Goal: Task Accomplishment & Management: Check status

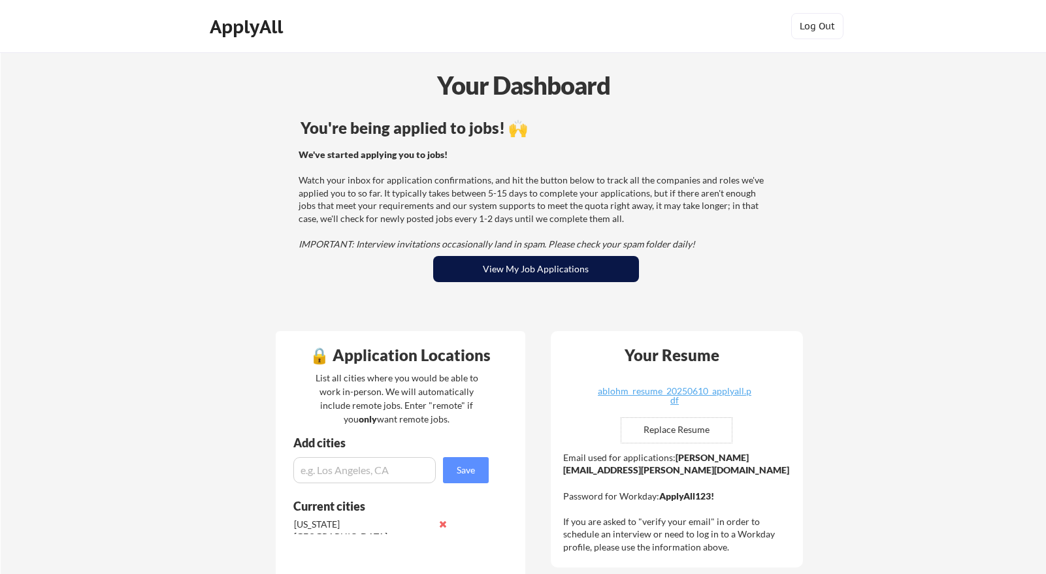
click at [489, 268] on button "View My Job Applications" at bounding box center [536, 269] width 206 height 26
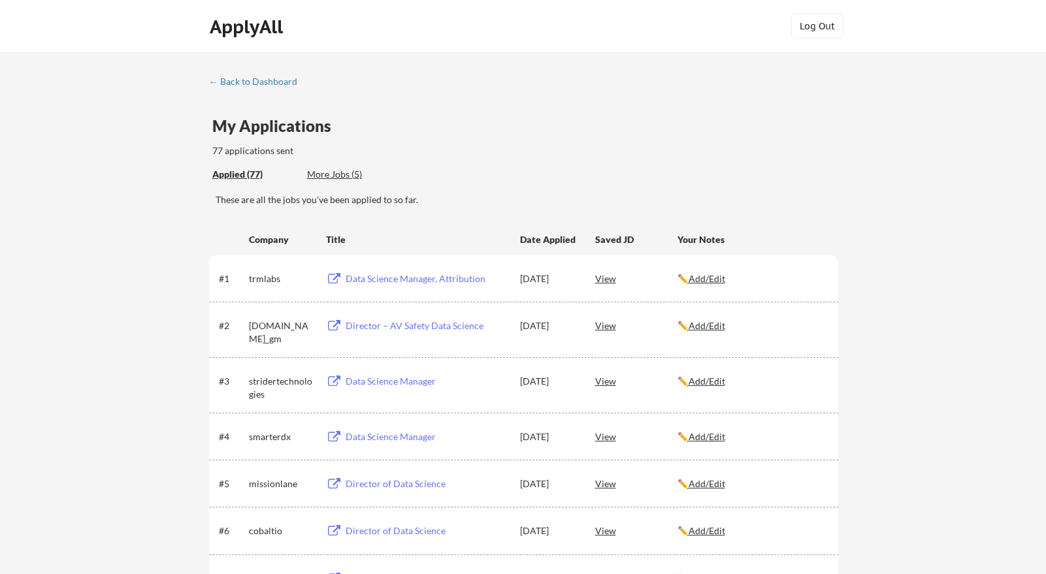
scroll to position [24, 0]
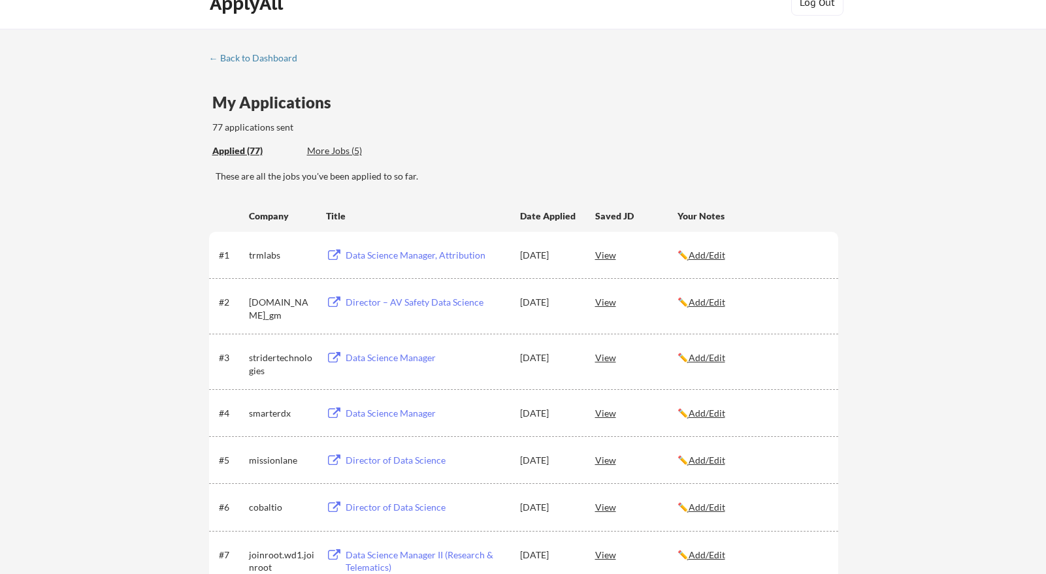
click at [362, 511] on div "Director of Data Science" at bounding box center [427, 507] width 162 height 13
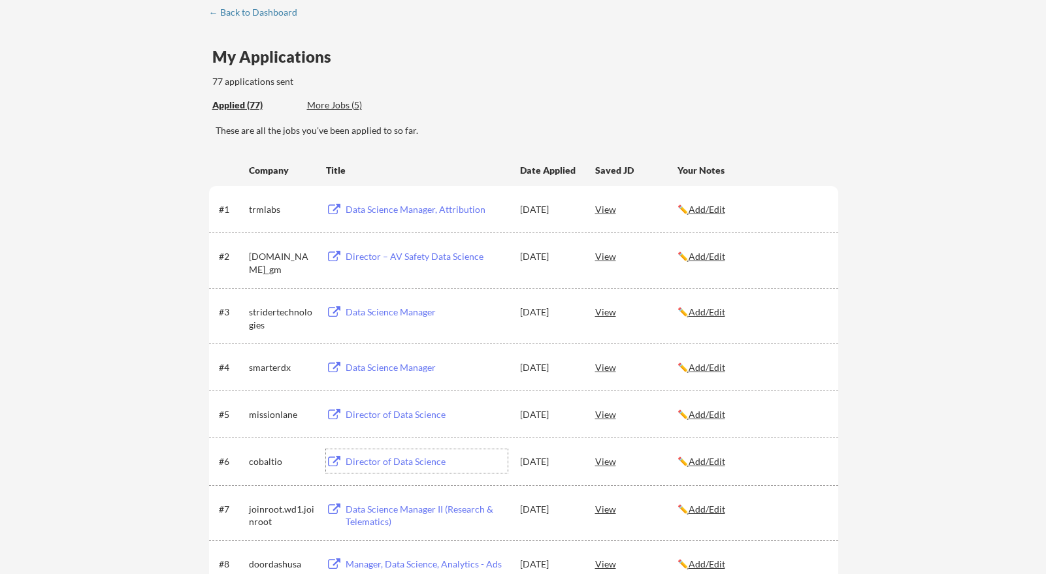
scroll to position [71, 0]
click at [609, 461] on div "View" at bounding box center [636, 460] width 82 height 24
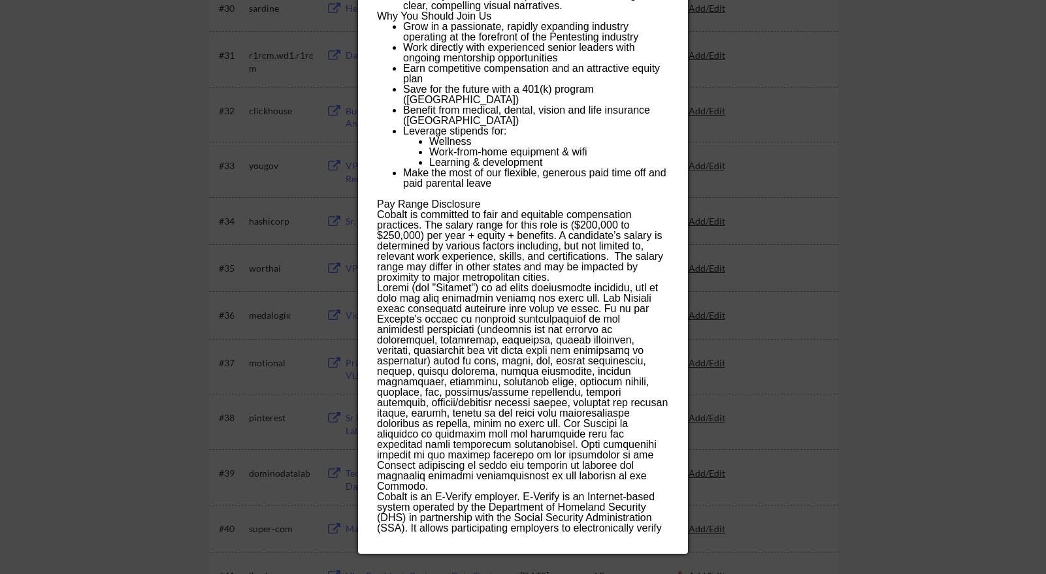
scroll to position [1800, 0]
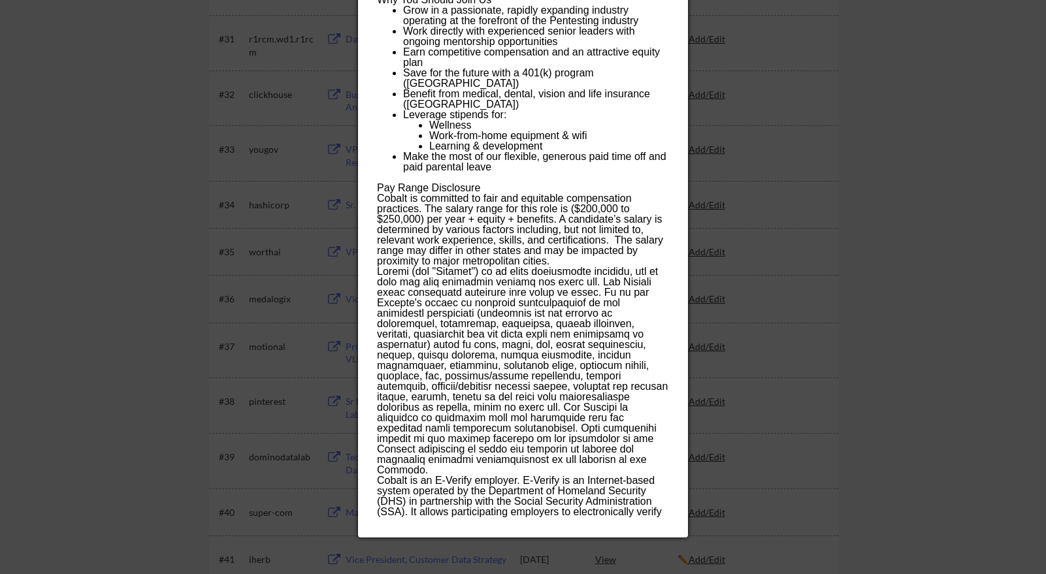
click at [214, 313] on div at bounding box center [523, 287] width 1046 height 574
